Goal: Task Accomplishment & Management: Use online tool/utility

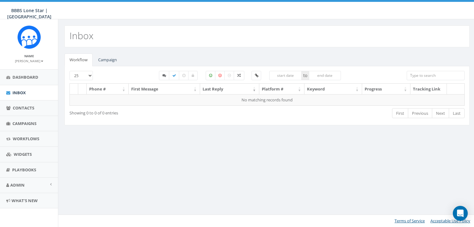
select select
click at [113, 59] on link "Campaign" at bounding box center [107, 60] width 29 height 13
select select
click at [112, 59] on link "Campaign" at bounding box center [107, 60] width 29 height 13
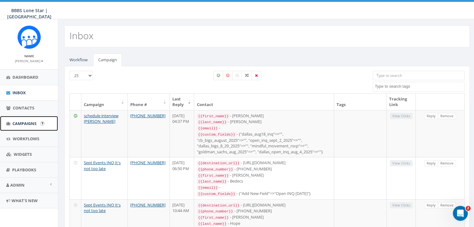
click at [18, 122] on span "Campaigns" at bounding box center [24, 124] width 24 height 6
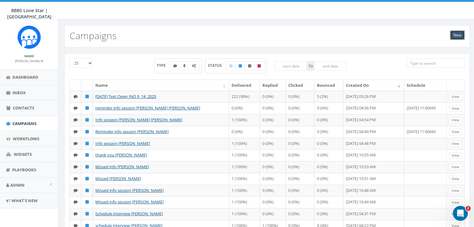
click at [457, 34] on link "New" at bounding box center [457, 35] width 15 height 9
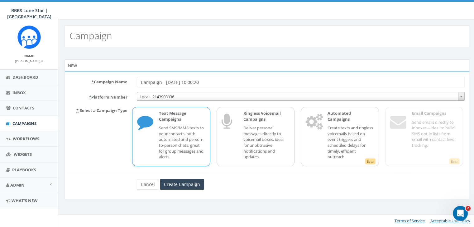
click at [216, 83] on input "Campaign - 09/15/2025, 10:00:20" at bounding box center [301, 82] width 328 height 11
type input "C"
type input "Jacqueline Scadron Info Session"
click at [152, 131] on icon at bounding box center [145, 123] width 16 height 25
click at [176, 182] on input "Create Campaign" at bounding box center [182, 184] width 44 height 11
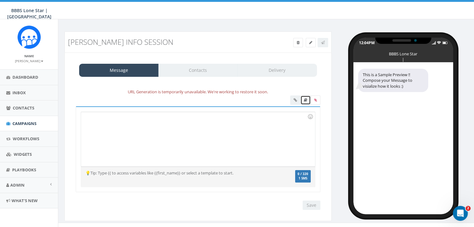
click at [305, 100] on icon at bounding box center [305, 100] width 3 height 4
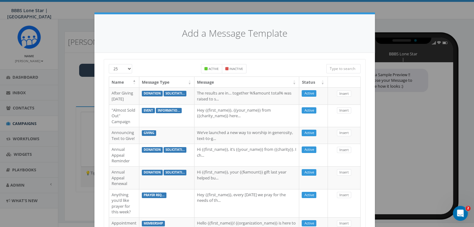
click at [349, 69] on input "search" at bounding box center [343, 68] width 34 height 9
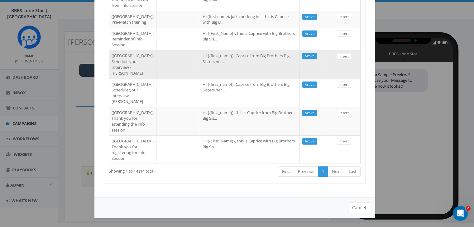
scroll to position [344, 0]
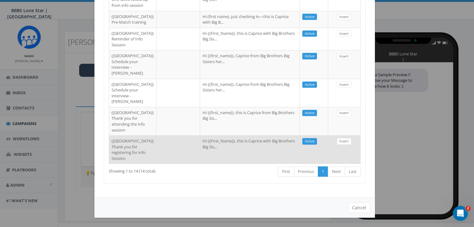
type input "dallas"
click at [337, 147] on td "Insert" at bounding box center [344, 150] width 32 height 28
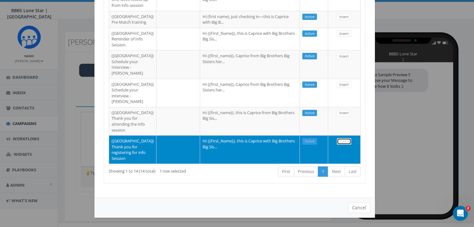
click at [344, 138] on link "Insert" at bounding box center [344, 141] width 14 height 7
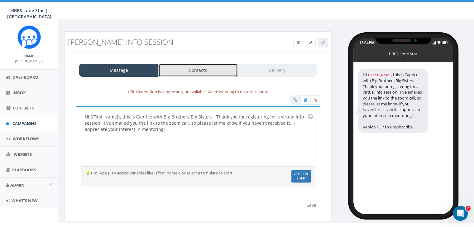
click at [204, 71] on link "Contacts" at bounding box center [197, 70] width 79 height 13
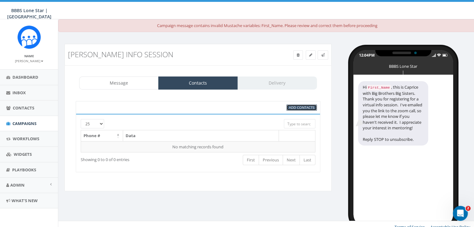
click at [301, 107] on span "Add Contacts" at bounding box center [302, 107] width 26 height 5
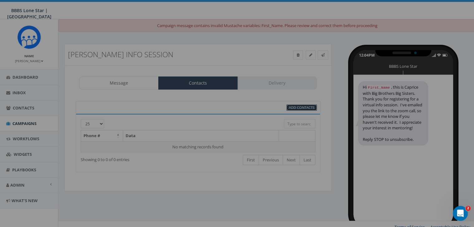
scroll to position [0, 0]
select select
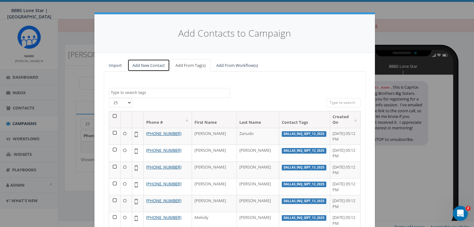
click at [144, 64] on link "Add New Contact" at bounding box center [148, 65] width 42 height 13
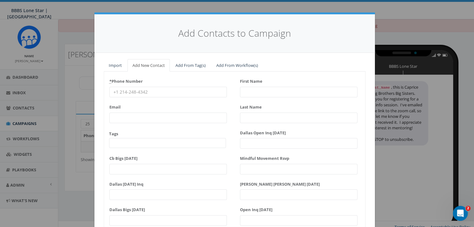
click at [137, 93] on input "* Phone Number" at bounding box center [167, 92] width 117 height 11
paste input "210-842-5165"
type input "210-842-5165"
click at [257, 89] on input "First Name" at bounding box center [298, 92] width 117 height 11
type input "Jacqueline"
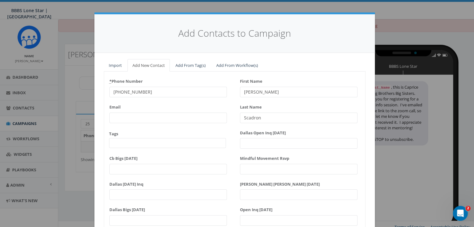
scroll to position [79, 0]
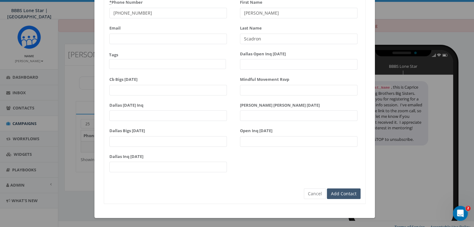
type input "Scadron"
click at [345, 196] on input "Add Contact" at bounding box center [344, 194] width 34 height 11
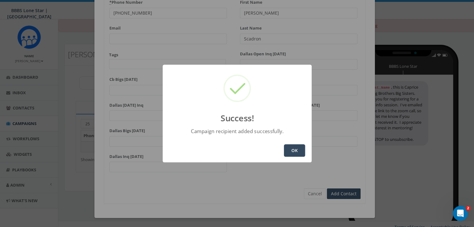
click at [289, 147] on button "OK" at bounding box center [294, 151] width 21 height 12
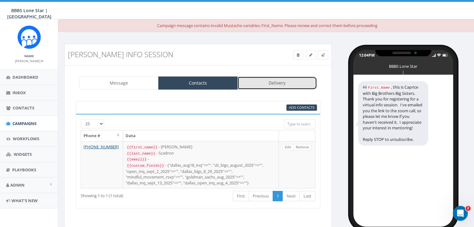
click at [274, 82] on link "Delivery" at bounding box center [276, 83] width 79 height 13
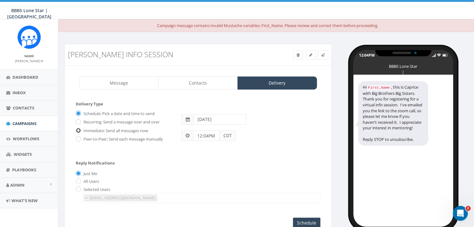
click at [79, 129] on input "Immediate: Send all messages now" at bounding box center [78, 131] width 4 height 4
radio input "true"
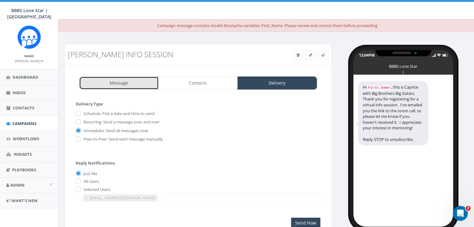
click at [117, 79] on link "Message" at bounding box center [118, 83] width 79 height 13
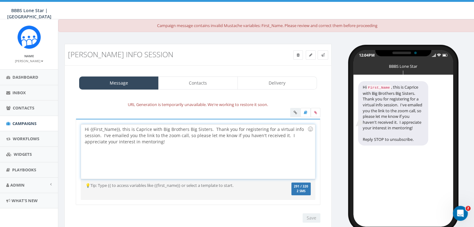
click at [119, 127] on div "Hi {{First_Name}}, this is Caprice with Big Brothers Big Sisters. Thank you for…" at bounding box center [198, 152] width 234 height 55
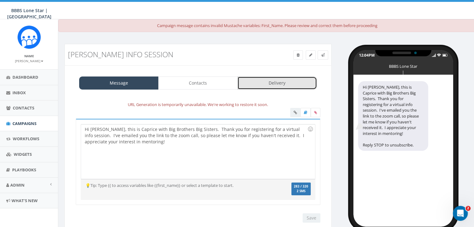
click at [301, 79] on link "Delivery" at bounding box center [276, 83] width 79 height 13
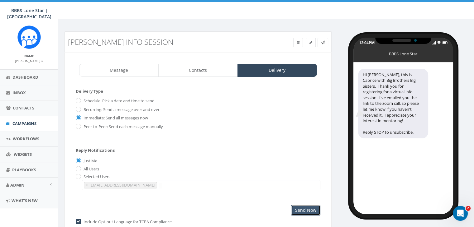
click at [303, 208] on input "Send Now" at bounding box center [305, 210] width 29 height 11
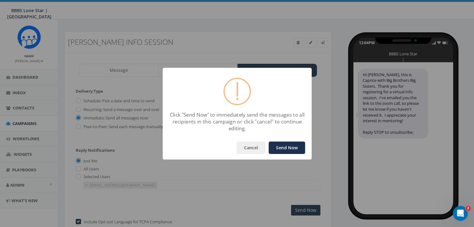
click at [289, 146] on button "Send Now" at bounding box center [287, 148] width 36 height 12
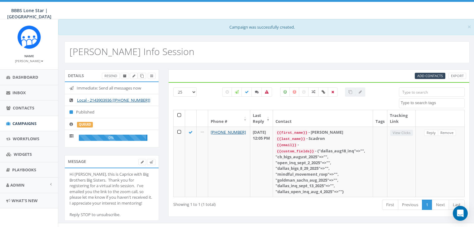
select select
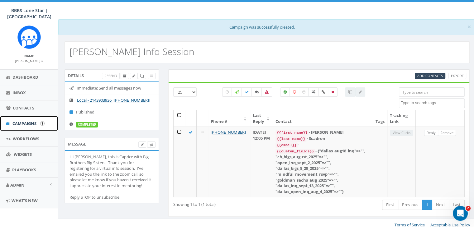
click at [26, 122] on span "Campaigns" at bounding box center [24, 124] width 24 height 6
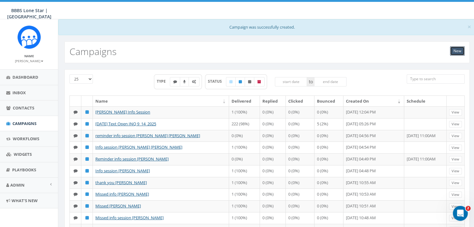
click at [457, 51] on link "New" at bounding box center [457, 50] width 15 height 9
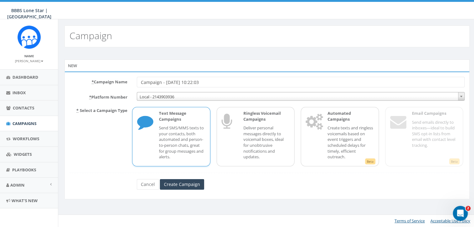
drag, startPoint x: 222, startPoint y: 80, endPoint x: 123, endPoint y: 76, distance: 98.9
click at [125, 77] on div "* Campaign Name Campaign - [DATE] 10:22:03" at bounding box center [267, 82] width 404 height 11
click at [158, 82] on input "* Campaign Name" at bounding box center [301, 82] width 328 height 11
type input "Info Session [PERSON_NAME]"
click at [179, 183] on input "Create Campaign" at bounding box center [182, 184] width 44 height 11
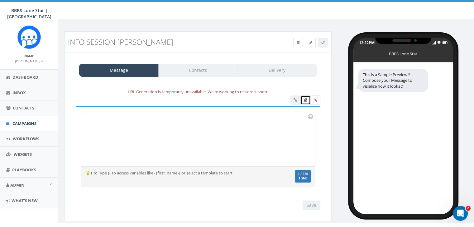
click at [305, 99] on icon at bounding box center [305, 100] width 3 height 4
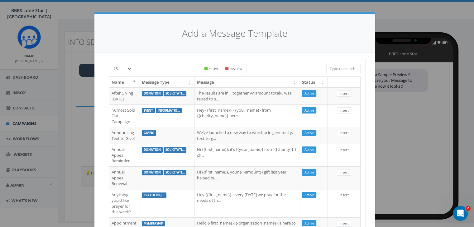
click at [347, 70] on input "search" at bounding box center [343, 68] width 34 height 9
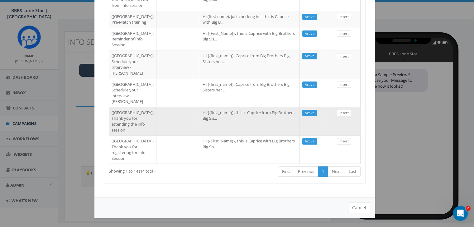
scroll to position [344, 0]
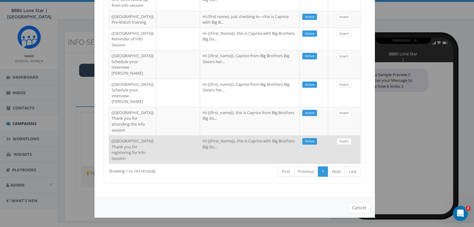
type input "Dallas"
click at [200, 150] on td "Hi {{First_Name}}, this is Caprice with Big Brothers Big Sis..." at bounding box center [250, 150] width 100 height 28
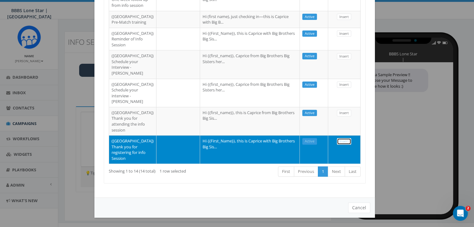
click at [344, 138] on link "Insert" at bounding box center [344, 141] width 14 height 7
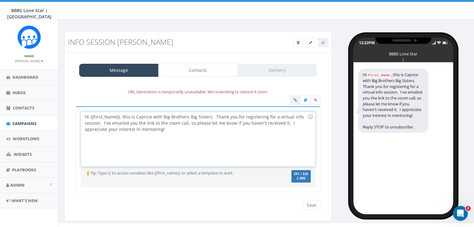
click at [119, 117] on div "Hi {{First_Name}}, this is Caprice with Big Brothers Big Sisters. Thank you for…" at bounding box center [198, 139] width 234 height 55
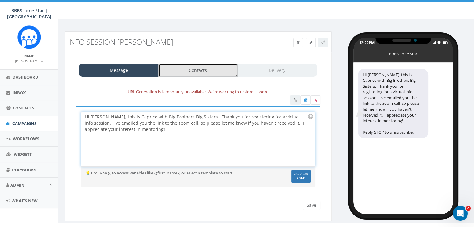
click at [199, 73] on link "Contacts" at bounding box center [197, 70] width 79 height 13
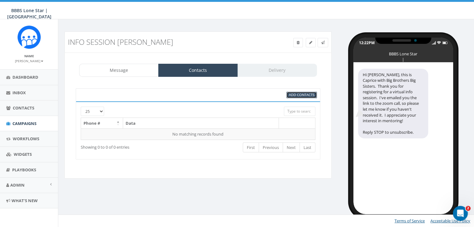
click at [299, 94] on span "Add Contacts" at bounding box center [302, 95] width 26 height 5
select select
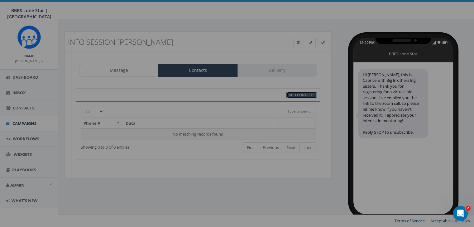
scroll to position [0, 0]
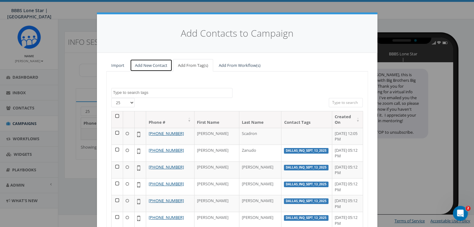
click at [150, 64] on link "Add New Contact" at bounding box center [151, 65] width 42 height 13
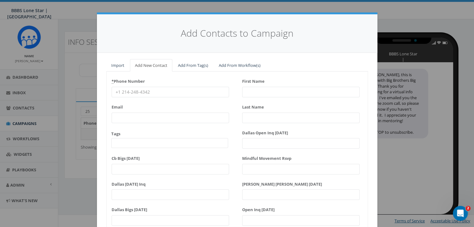
click at [136, 92] on input "* Phone Number" at bounding box center [170, 92] width 117 height 11
paste input "469-441-4533"
type input "469-441-4533"
click at [251, 93] on input "First Name" at bounding box center [300, 92] width 117 height 11
type input "Chardon"
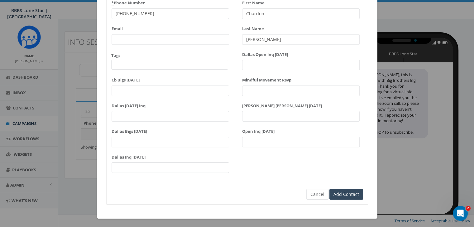
scroll to position [79, 0]
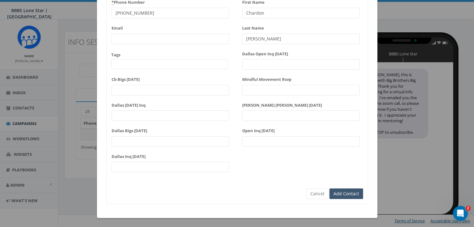
type input "Chaney"
click at [357, 193] on input "Add Contact" at bounding box center [346, 194] width 34 height 11
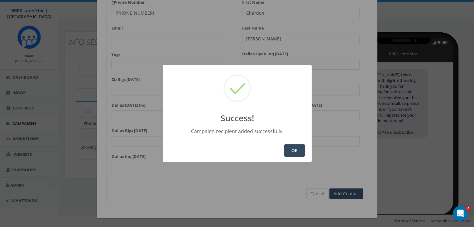
click at [297, 149] on button "OK" at bounding box center [294, 151] width 21 height 12
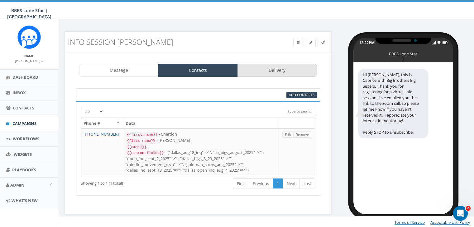
drag, startPoint x: 271, startPoint y: 59, endPoint x: 272, endPoint y: 66, distance: 7.5
click at [272, 66] on div "Message Contacts Delivery URL Generation is temporarily unavailable. We're work…" at bounding box center [197, 134] width 267 height 162
click at [272, 69] on link "Delivery" at bounding box center [276, 70] width 79 height 13
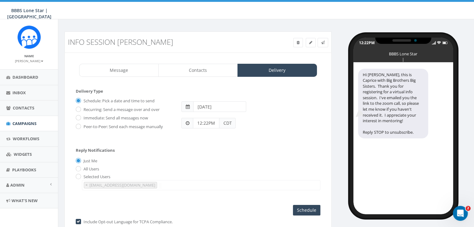
click at [82, 115] on label "Immediate: Send all messages now" at bounding box center [115, 118] width 66 height 6
click at [79, 117] on input "Immediate: Send all messages now" at bounding box center [78, 119] width 4 height 4
radio input "true"
click at [309, 207] on input "Send Now" at bounding box center [305, 210] width 29 height 11
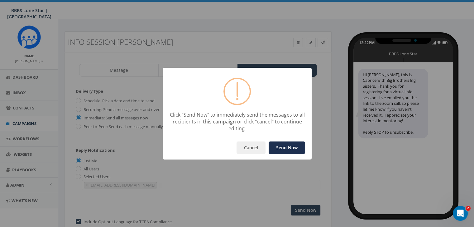
click at [288, 149] on button "Send Now" at bounding box center [287, 148] width 36 height 12
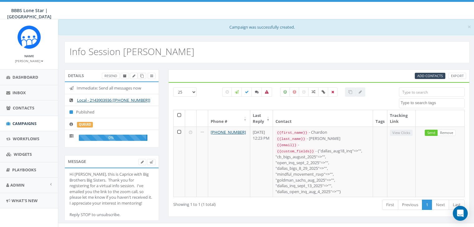
select select
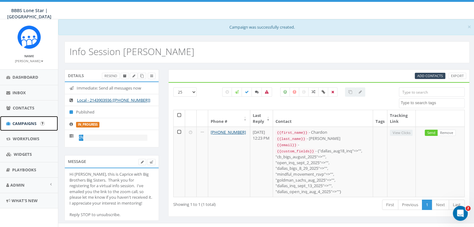
click at [22, 122] on span "Campaigns" at bounding box center [24, 124] width 24 height 6
